Goal: Transaction & Acquisition: Subscribe to service/newsletter

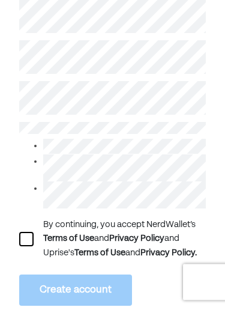
scroll to position [195, 0]
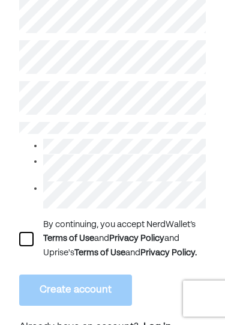
click at [23, 246] on div at bounding box center [26, 239] width 14 height 14
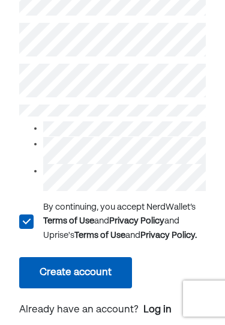
scroll to position [210, 0]
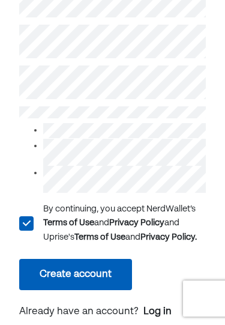
click at [94, 290] on button "Create account" at bounding box center [75, 274] width 113 height 31
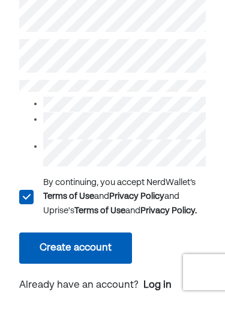
scroll to position [237, 0]
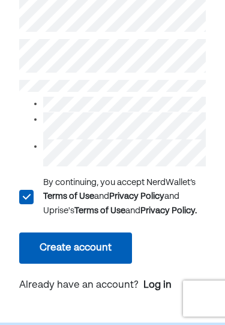
click at [98, 262] on button "Create account" at bounding box center [75, 247] width 113 height 31
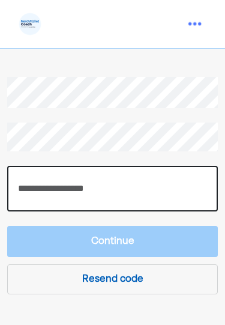
click at [82, 186] on input "number" at bounding box center [112, 189] width 211 height 46
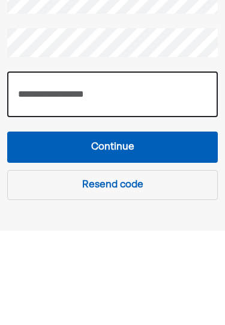
type input "******"
click at [141, 226] on button "Continue" at bounding box center [112, 241] width 211 height 31
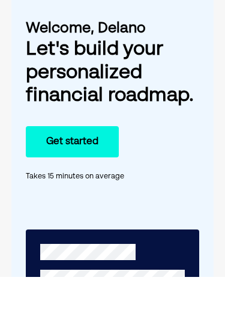
scroll to position [65, 0]
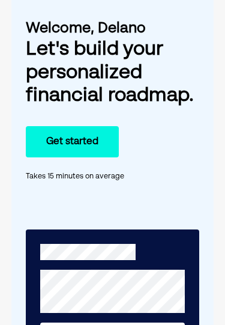
click at [83, 157] on button "Get started" at bounding box center [72, 141] width 93 height 31
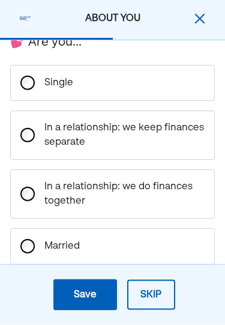
scroll to position [266, 0]
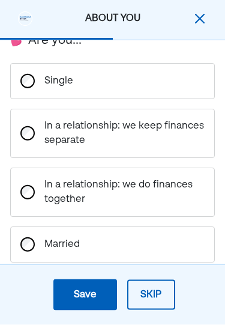
click at [7, 246] on div "First, we need the basics! 🎂 When is your birthday? 📍 Where do you live? 💕 Are …" at bounding box center [112, 119] width 211 height 677
click at [96, 240] on div "Married" at bounding box center [104, 244] width 120 height 14
click at [86, 302] on div "Save" at bounding box center [85, 295] width 23 height 14
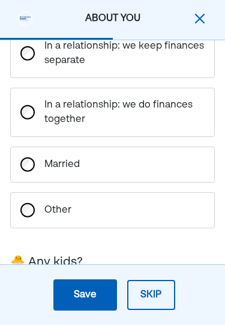
scroll to position [351, 0]
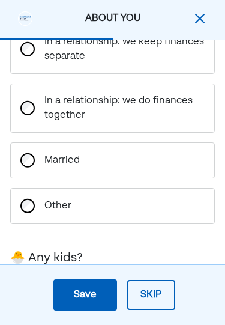
click at [93, 288] on div "This is a required question" at bounding box center [74, 289] width 98 height 12
click at [80, 257] on div "🐣 Any kids?" at bounding box center [46, 258] width 73 height 18
click at [134, 264] on div "🐣 Any kids?" at bounding box center [112, 251] width 205 height 32
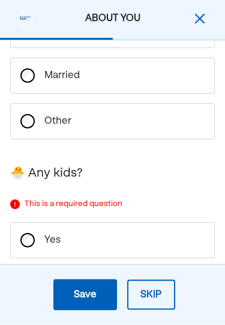
scroll to position [443, 0]
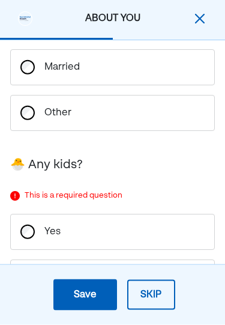
click at [46, 283] on div "No" at bounding box center [104, 278] width 120 height 14
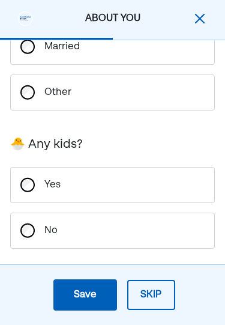
click at [91, 301] on div "Save" at bounding box center [85, 295] width 23 height 14
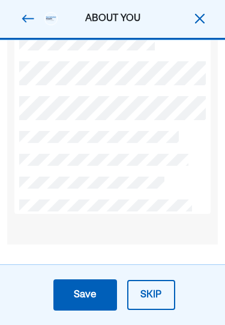
click at [152, 298] on button "Skip" at bounding box center [151, 295] width 48 height 30
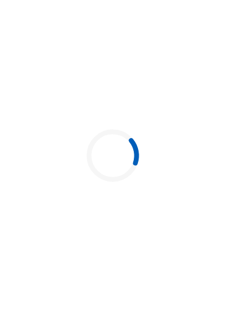
scroll to position [0, 0]
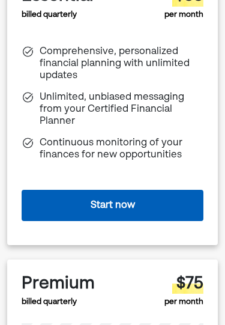
scroll to position [180, 0]
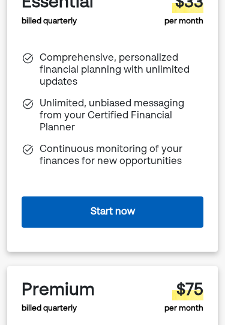
click at [121, 207] on button "Start now" at bounding box center [113, 211] width 182 height 31
